Goal: Task Accomplishment & Management: Use online tool/utility

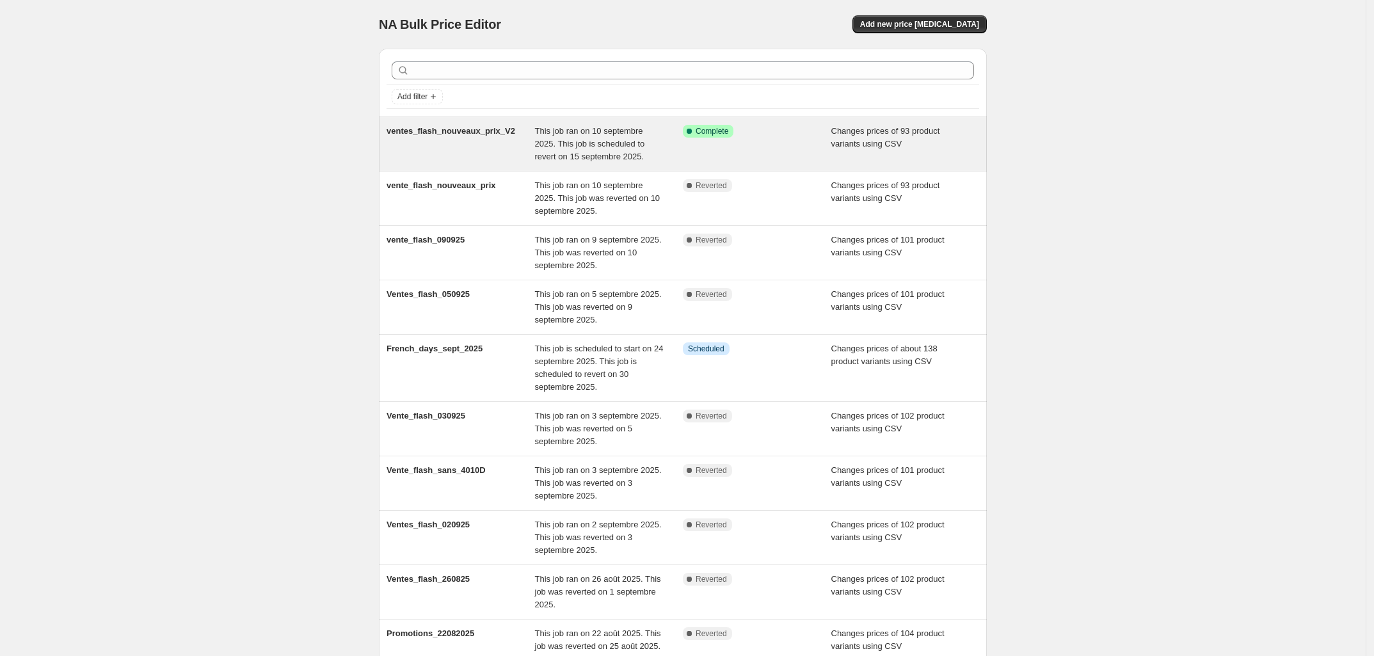
click at [580, 147] on span "This job ran on 10 septembre 2025. This job is scheduled to revert on 15 septem…" at bounding box center [590, 143] width 110 height 35
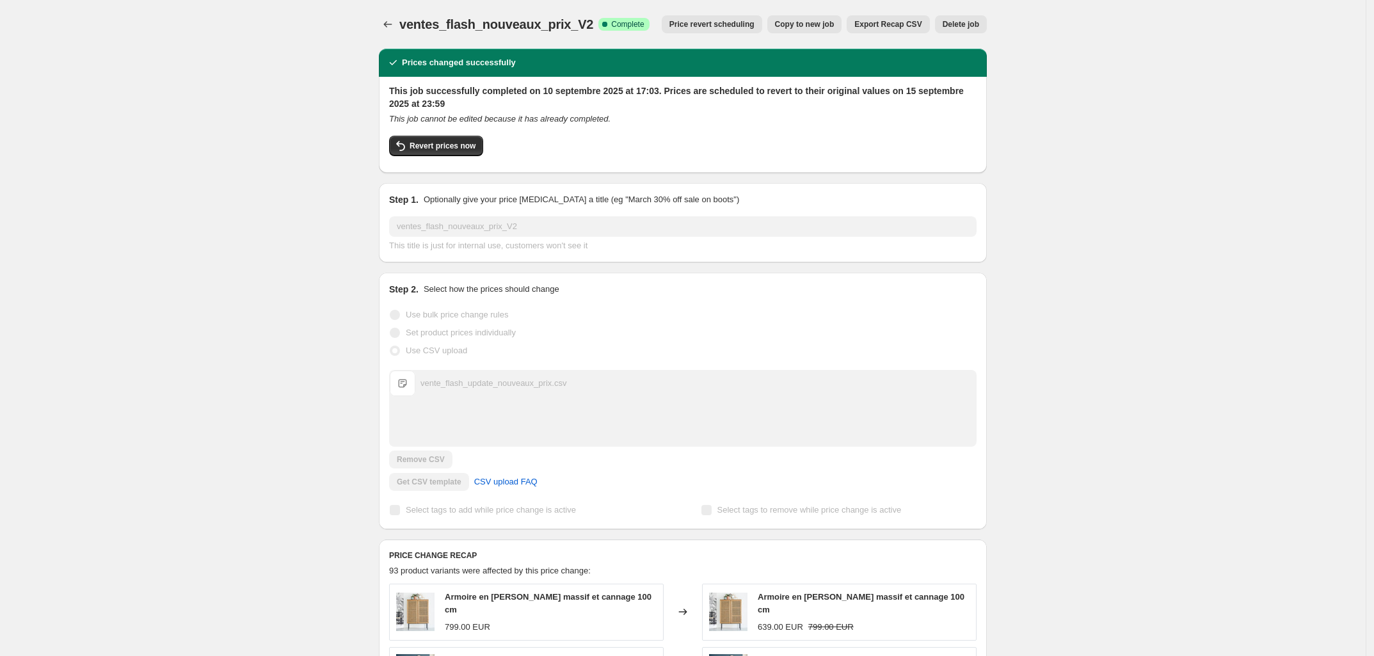
click at [337, 274] on div "ventes_flash_nouveaux_prix_V2. This page is ready ventes_flash_nouveaux_prix_V2…" at bounding box center [683, 661] width 1366 height 1322
click at [470, 148] on span "Revert prices now" at bounding box center [443, 146] width 66 height 10
checkbox input "false"
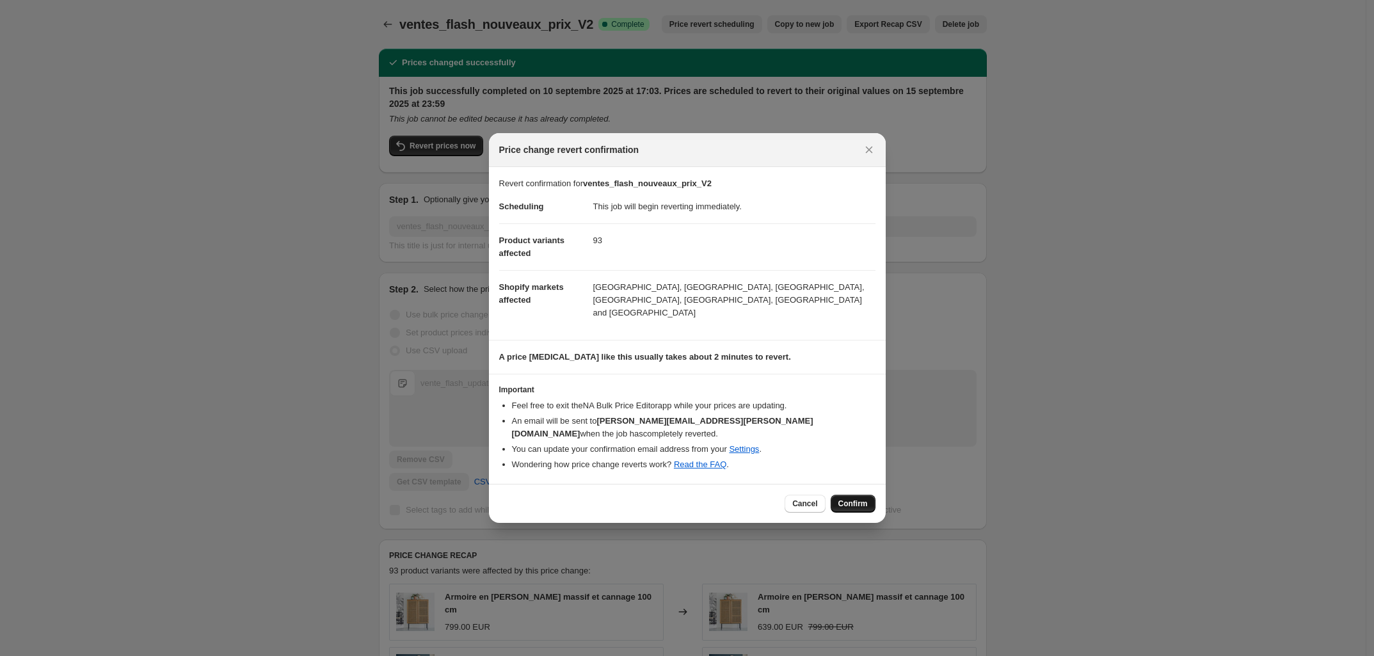
click at [856, 499] on span "Confirm" at bounding box center [852, 504] width 29 height 10
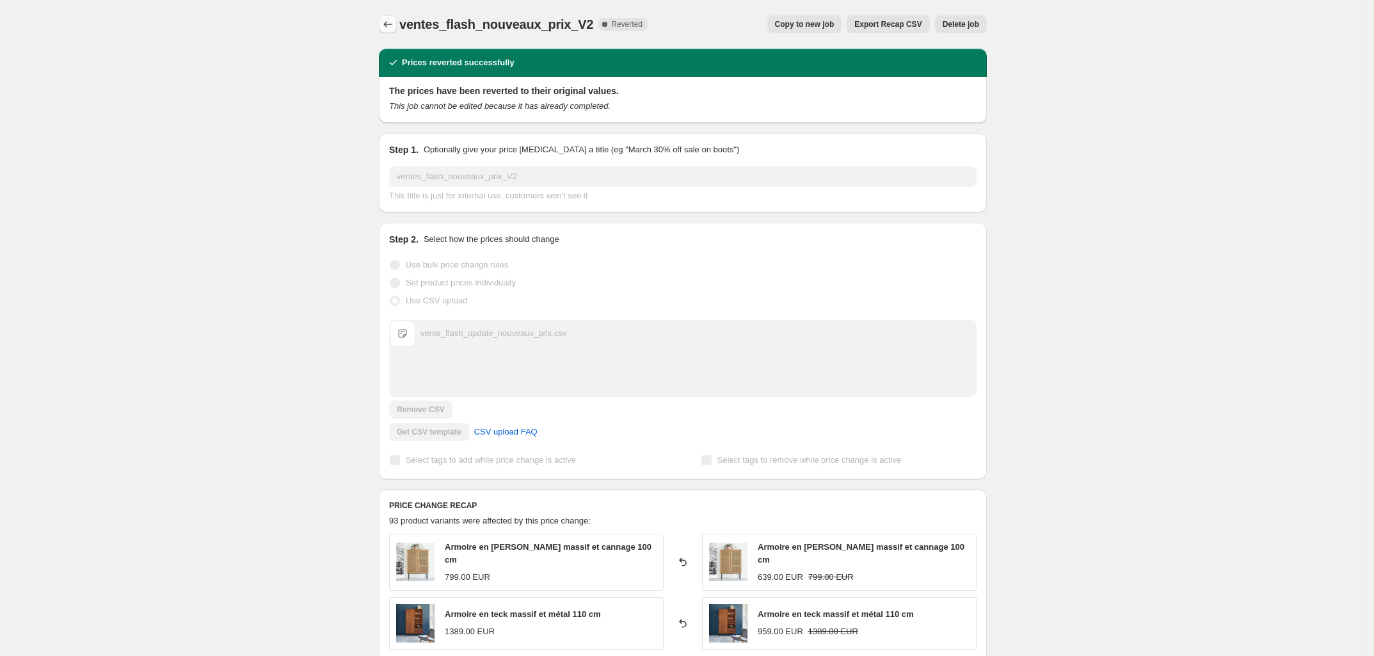
click at [392, 21] on icon "Price change jobs" at bounding box center [387, 24] width 13 height 13
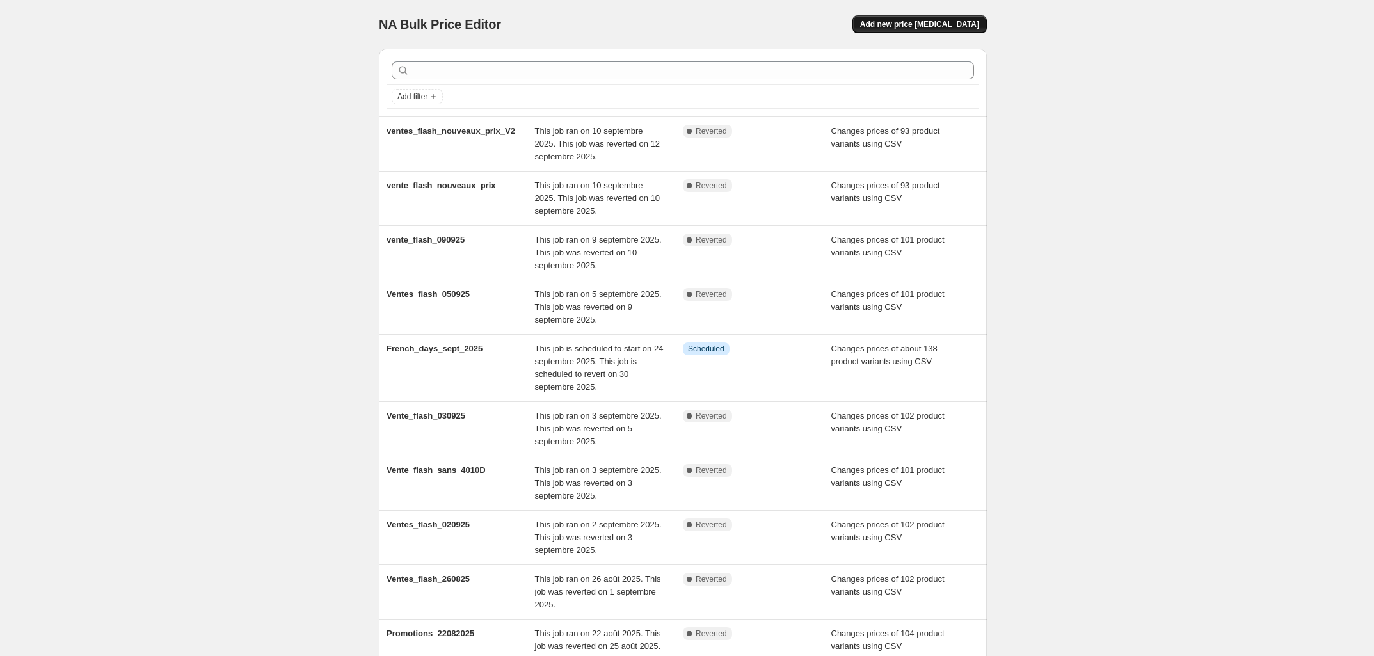
click at [933, 26] on span "Add new price [MEDICAL_DATA]" at bounding box center [919, 24] width 119 height 10
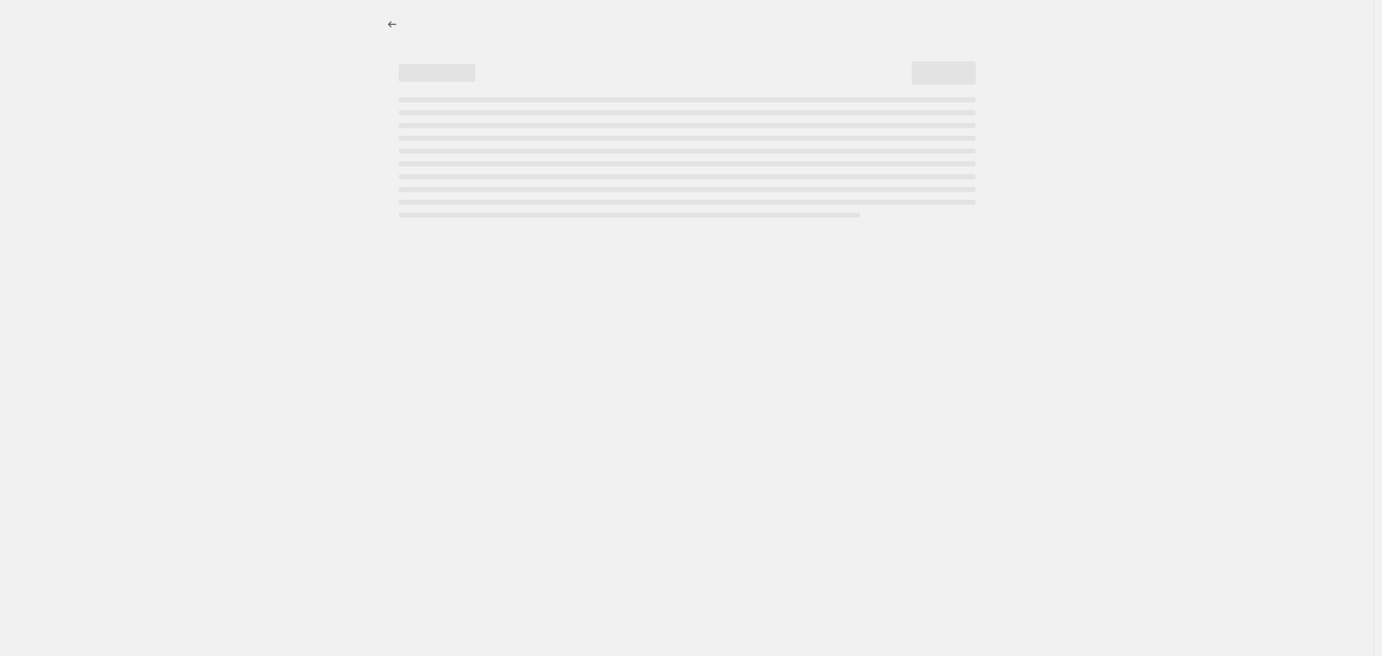
select select "percentage"
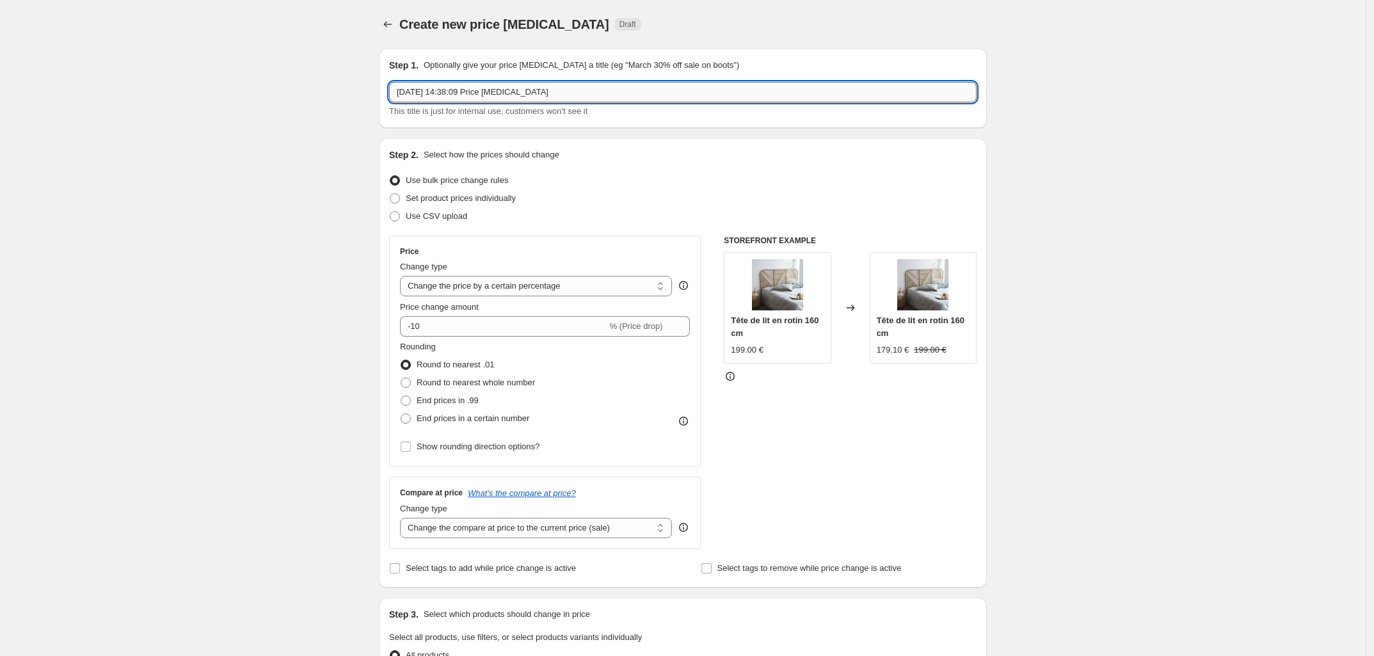
click at [509, 89] on input "[DATE] 14:38:09 Price [MEDICAL_DATA]" at bounding box center [682, 92] width 587 height 20
type input "vente_flash_prix_finaux_120925"
click at [401, 218] on span at bounding box center [395, 217] width 12 height 12
click at [390, 212] on input "Use CSV upload" at bounding box center [390, 211] width 1 height 1
radio input "true"
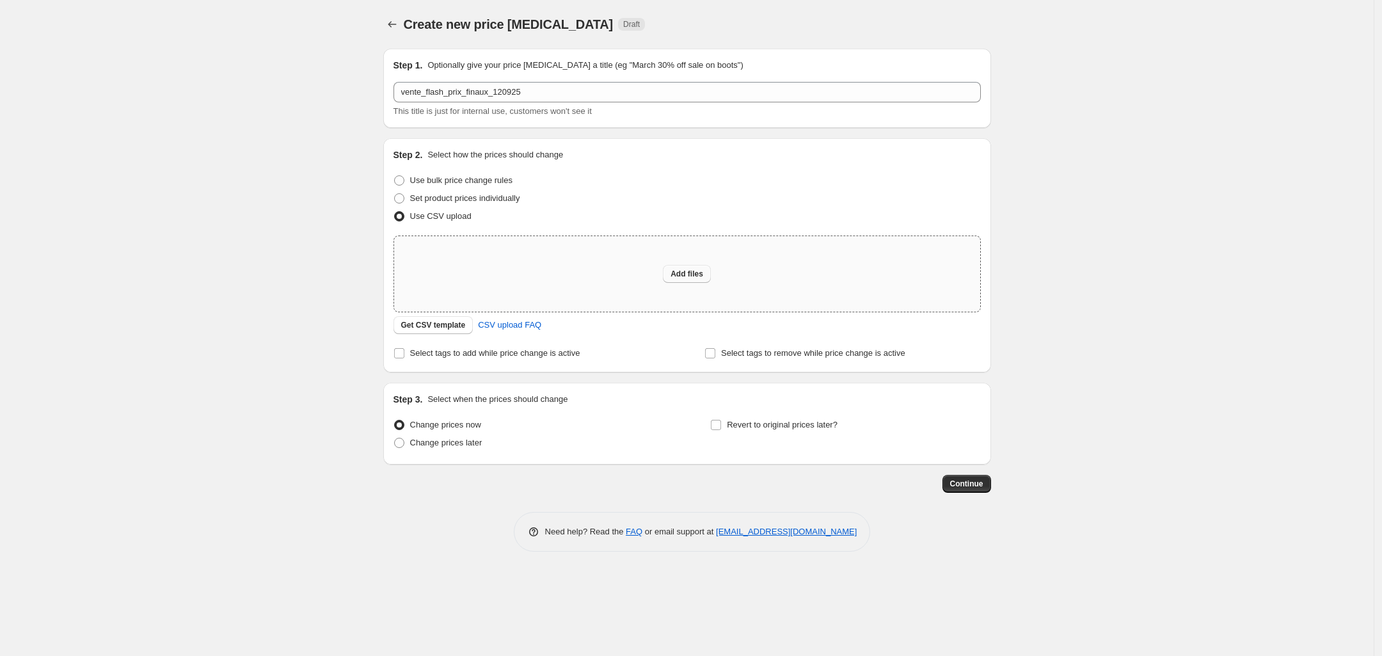
click at [673, 277] on span "Add files" at bounding box center [687, 274] width 33 height 10
type input "C:\fakepath\vente_flash_nouveaux_prix_vfinale.csv"
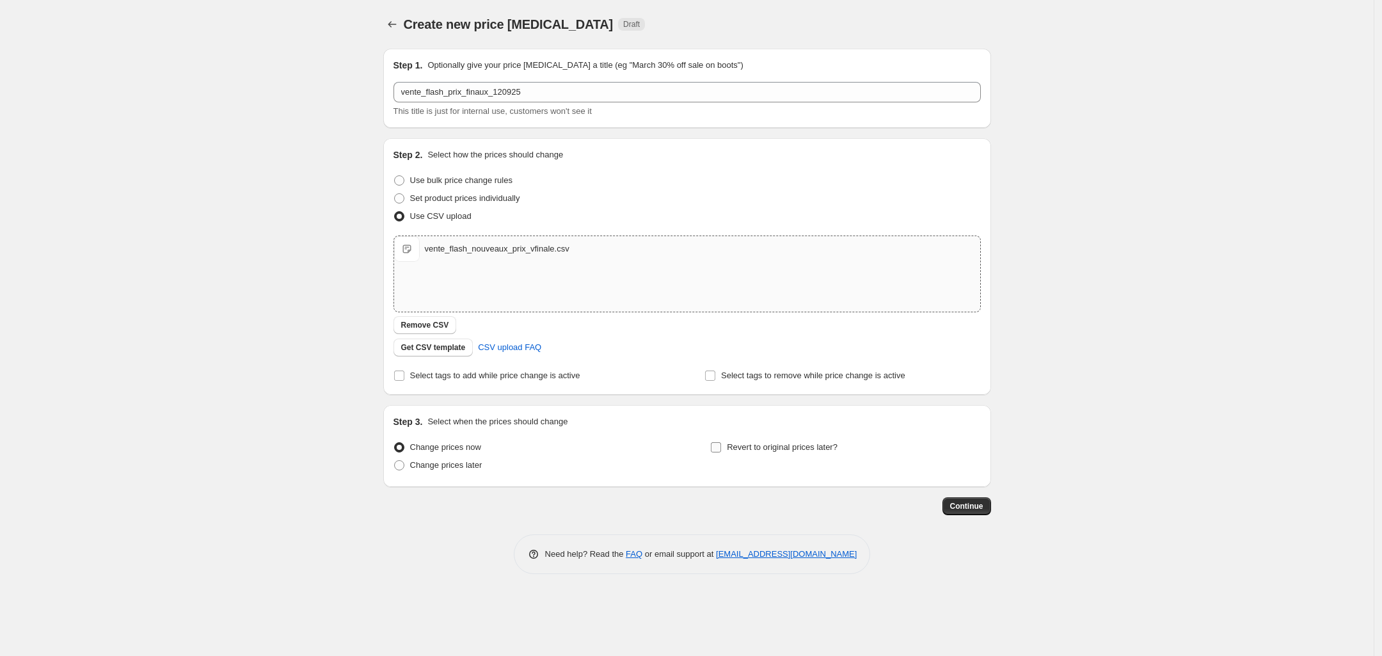
click at [715, 451] on input "Revert to original prices later?" at bounding box center [716, 447] width 10 height 10
checkbox input "true"
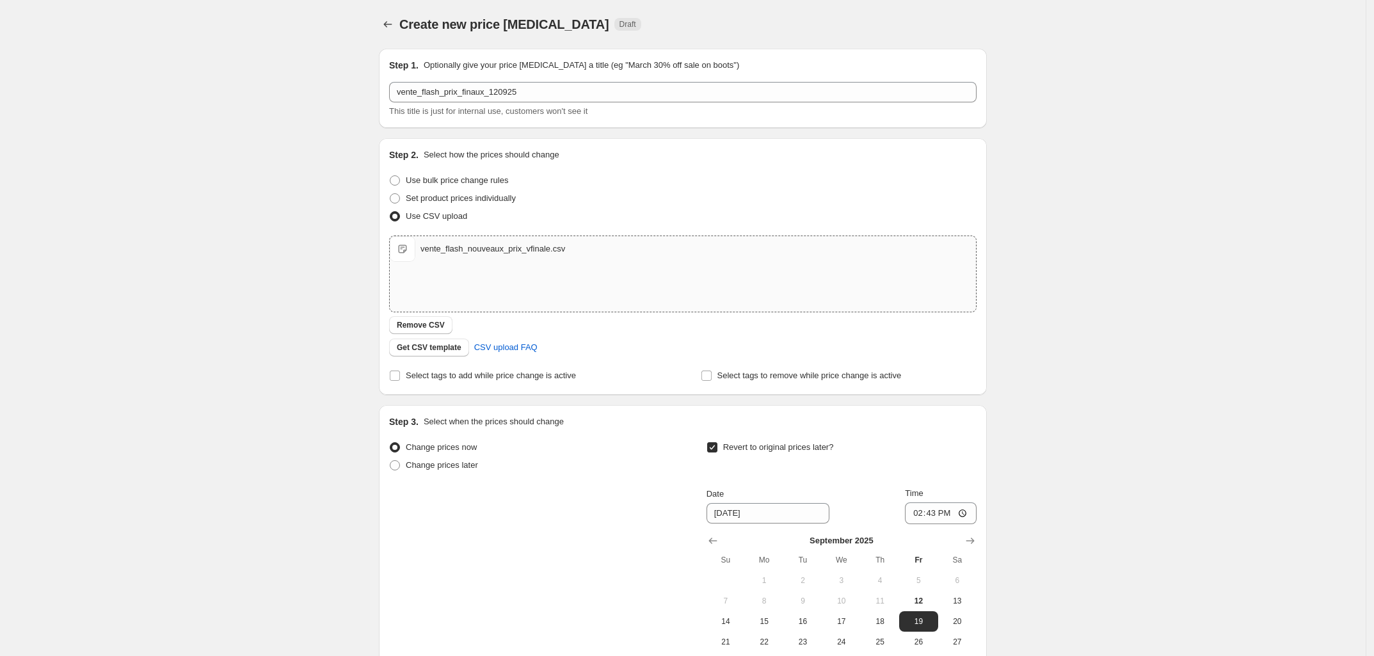
scroll to position [80, 0]
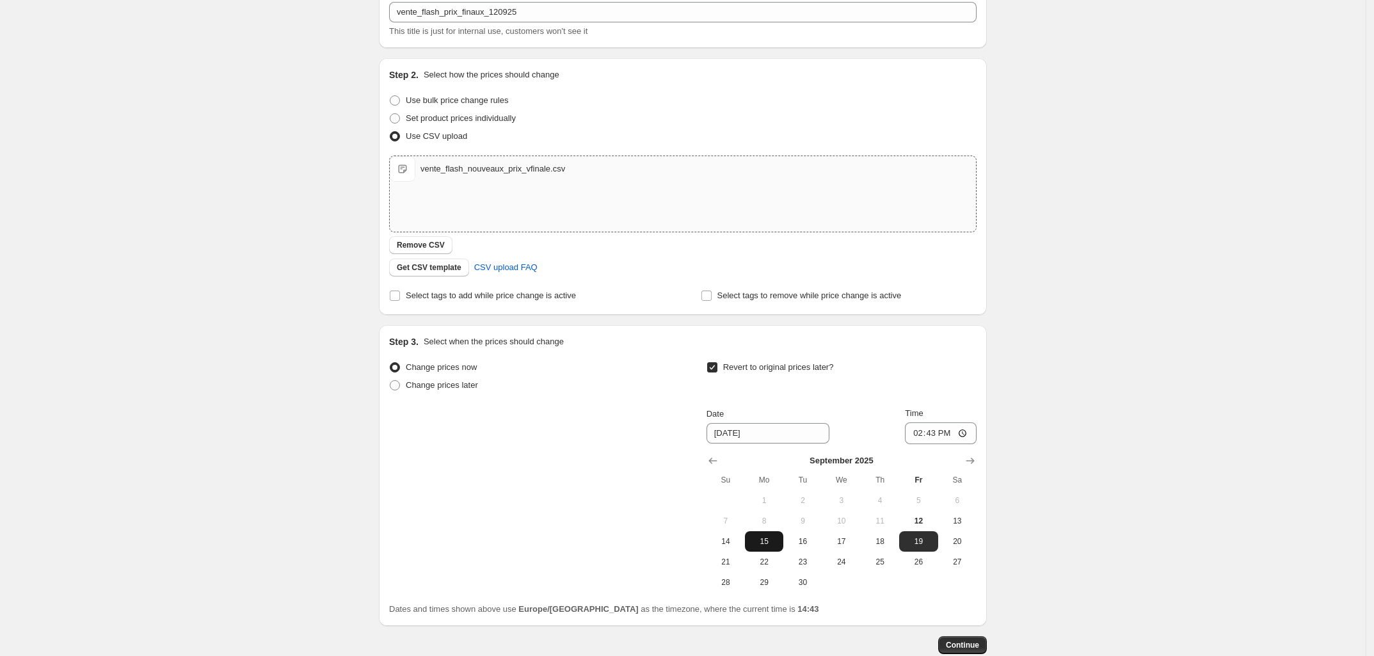
click at [769, 545] on span "15" at bounding box center [764, 541] width 28 height 10
type input "[DATE]"
click at [938, 436] on input "14:43" at bounding box center [941, 433] width 72 height 22
type input "23:59"
click at [1045, 445] on div "Create new price [MEDICAL_DATA]. This page is ready Create new price [MEDICAL_D…" at bounding box center [683, 326] width 1366 height 812
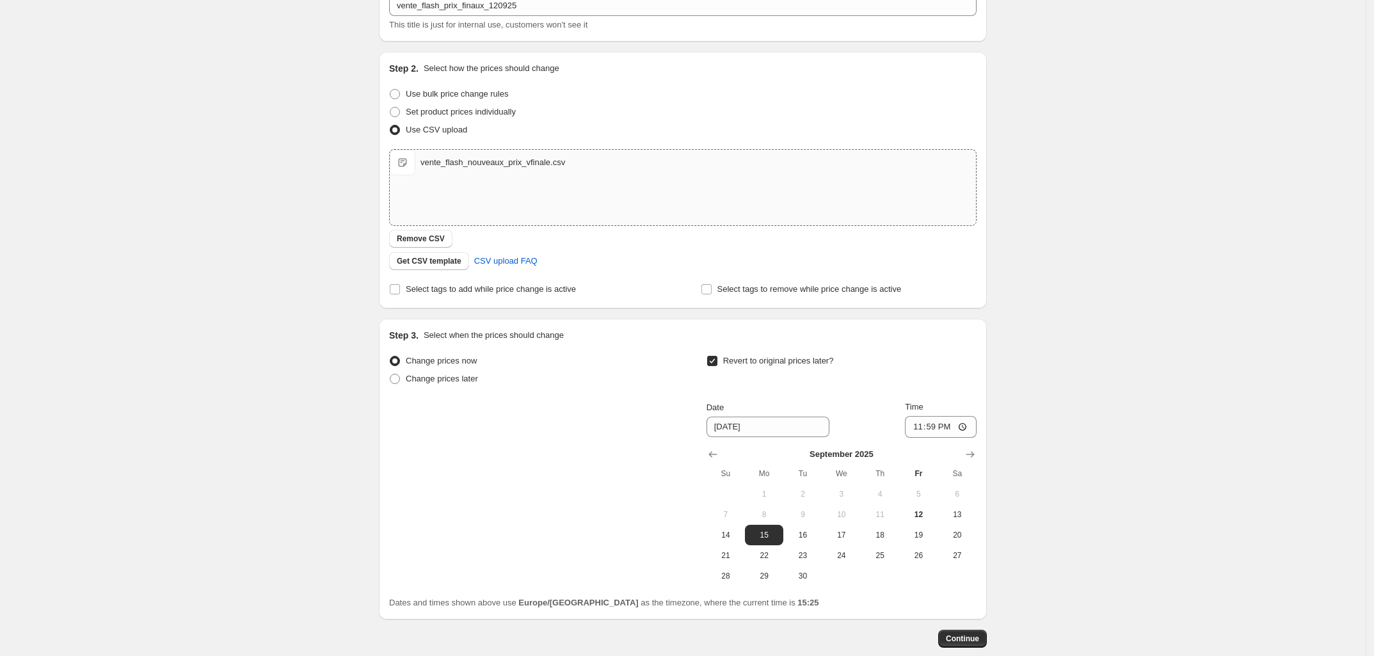
scroll to position [156, 0]
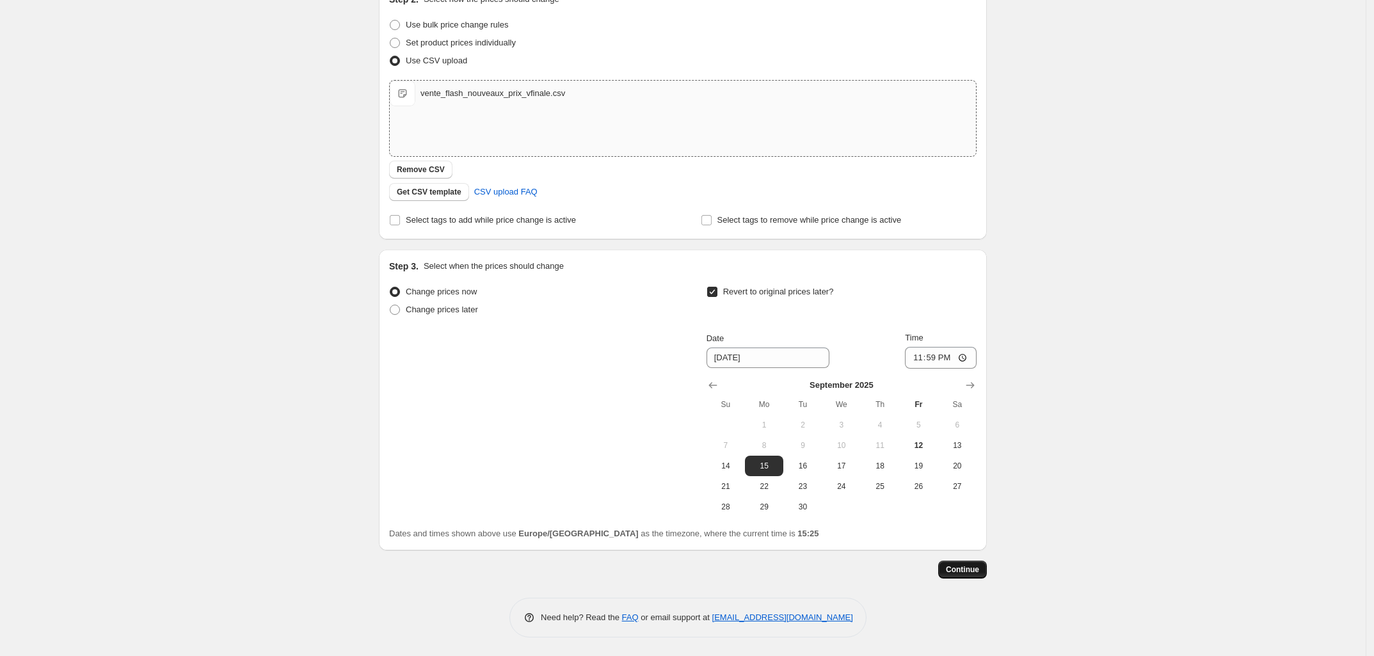
click at [971, 570] on span "Continue" at bounding box center [962, 569] width 33 height 10
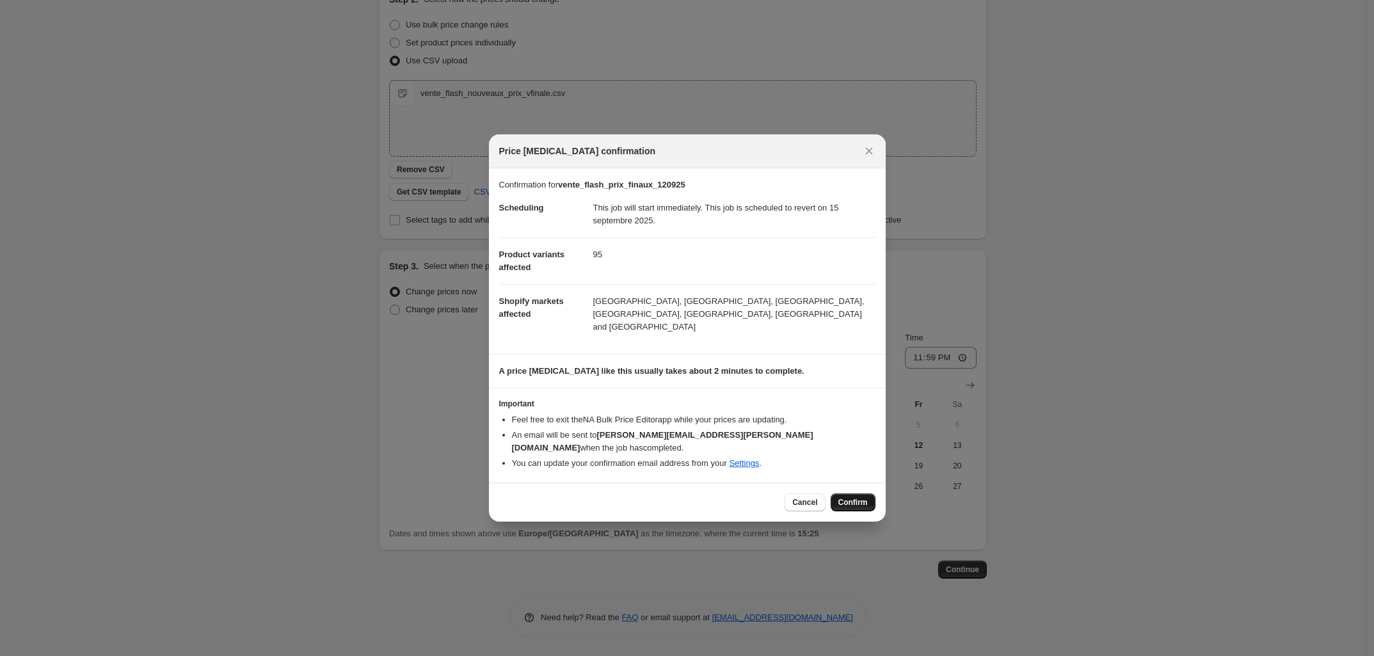
click at [856, 497] on span "Confirm" at bounding box center [852, 502] width 29 height 10
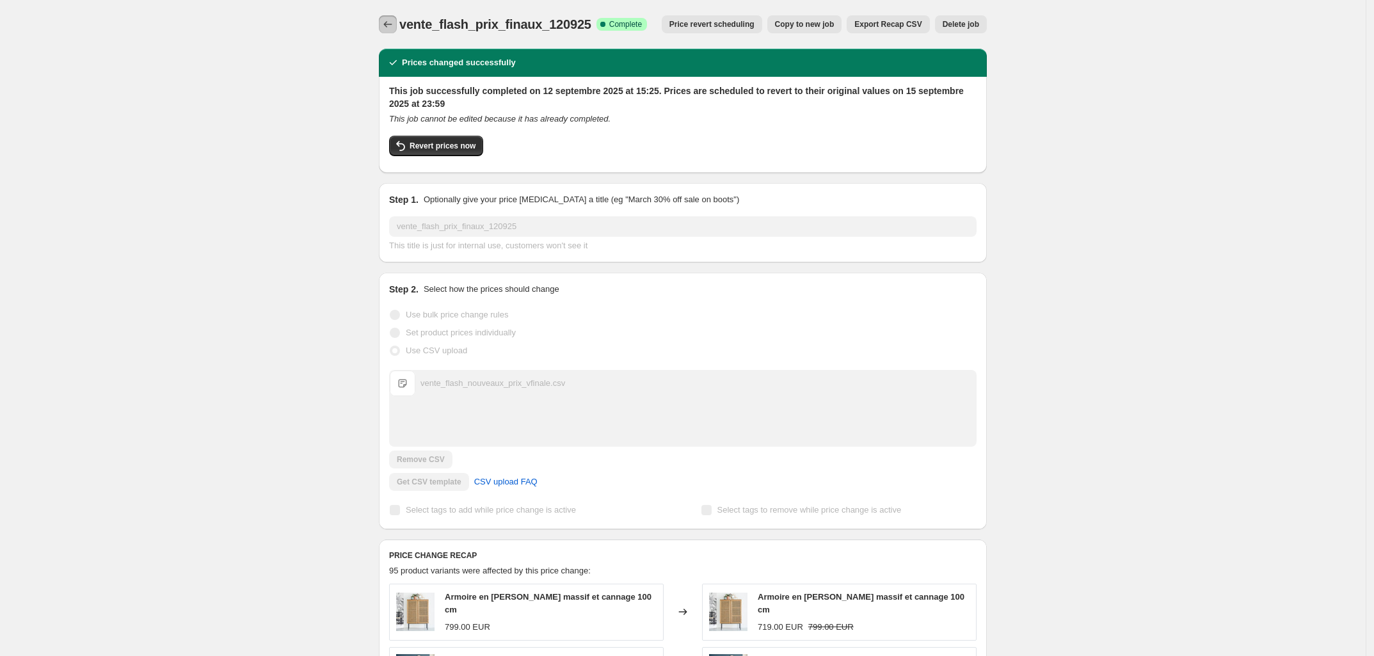
click at [384, 20] on button "Price change jobs" at bounding box center [388, 24] width 18 height 18
